Goal: Find specific page/section: Find specific page/section

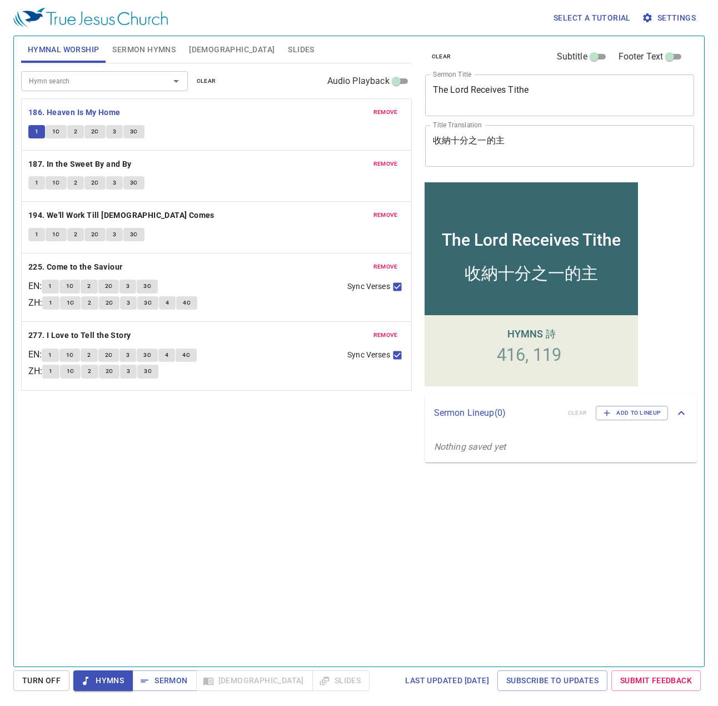
click at [50, 133] on button "1C" at bounding box center [56, 131] width 21 height 13
click at [56, 131] on span "1C" at bounding box center [56, 132] width 8 height 10
click at [56, 132] on span "1C" at bounding box center [56, 132] width 8 height 10
